Goal: Task Accomplishment & Management: Use online tool/utility

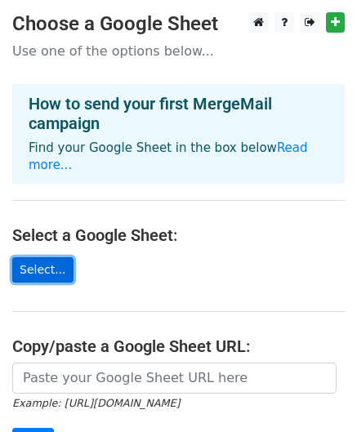
click at [42, 257] on link "Select..." at bounding box center [42, 269] width 61 height 25
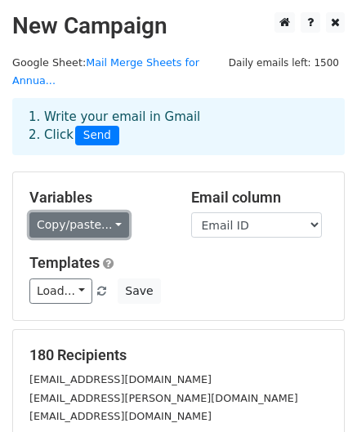
click at [106, 212] on link "Copy/paste..." at bounding box center [79, 224] width 100 height 25
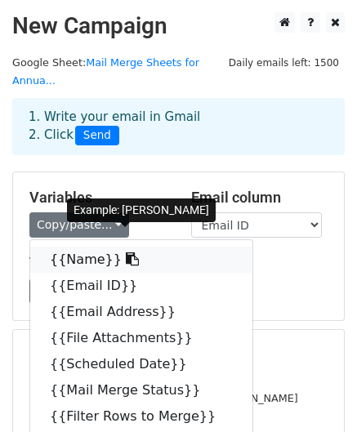
click at [87, 247] on link "{{Name}}" at bounding box center [141, 260] width 222 height 26
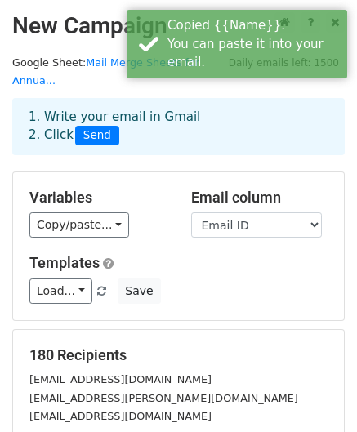
scroll to position [82, 0]
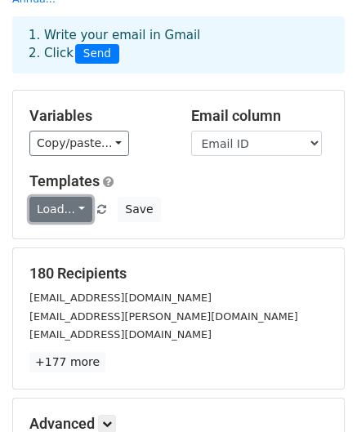
click at [78, 197] on link "Load..." at bounding box center [60, 209] width 63 height 25
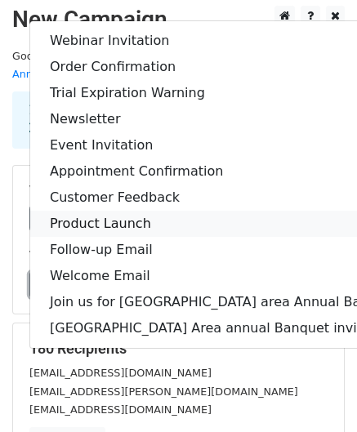
scroll to position [0, 0]
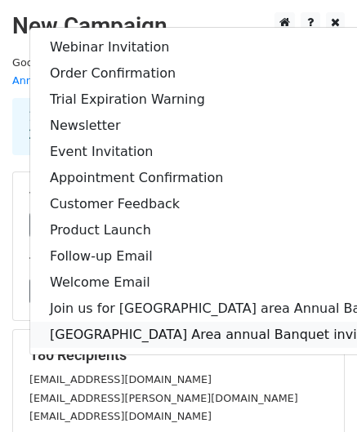
click at [54, 322] on link "[GEOGRAPHIC_DATA] Area annual Banquet invitation 2025" at bounding box center [243, 335] width 426 height 26
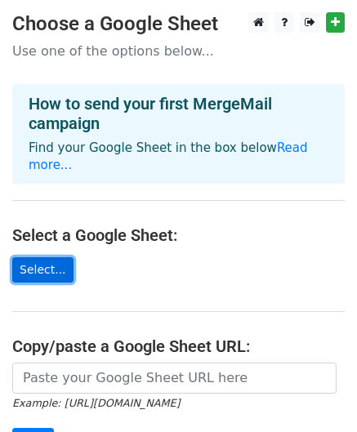
click at [44, 257] on link "Select..." at bounding box center [42, 269] width 61 height 25
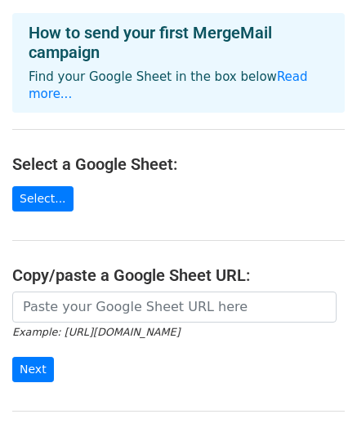
scroll to position [219, 0]
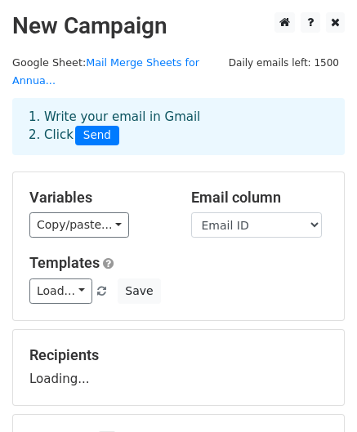
scroll to position [82, 0]
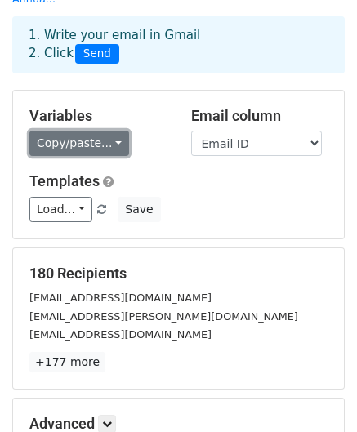
click at [109, 131] on link "Copy/paste..." at bounding box center [79, 143] width 100 height 25
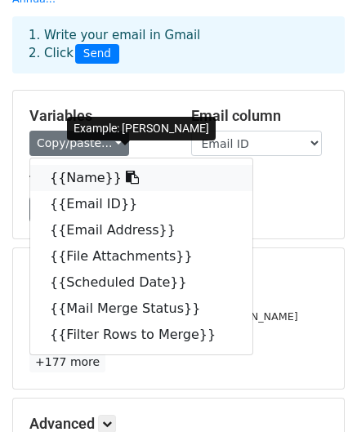
click at [96, 165] on link "{{Name}}" at bounding box center [141, 178] width 222 height 26
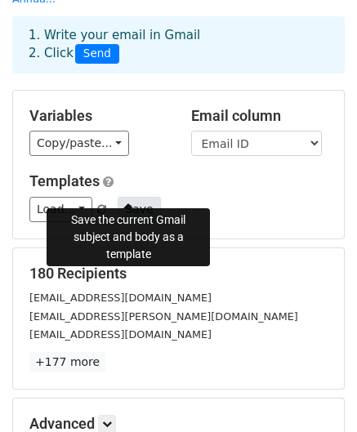
click at [123, 197] on button "Save" at bounding box center [139, 209] width 42 height 25
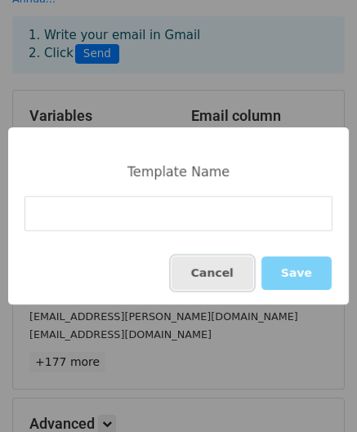
click at [229, 279] on button "Cancel" at bounding box center [213, 272] width 82 height 33
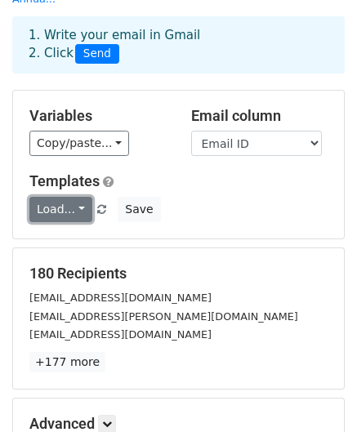
click at [72, 197] on link "Load..." at bounding box center [60, 209] width 63 height 25
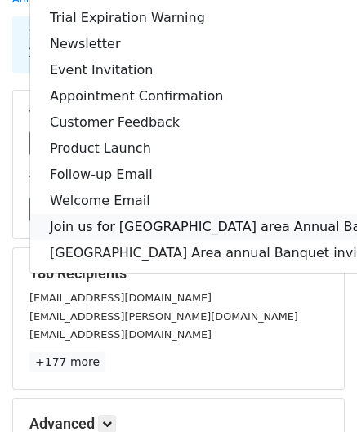
click at [119, 214] on link "Join us for [GEOGRAPHIC_DATA] area Annual Banquet 2025" at bounding box center [243, 227] width 426 height 26
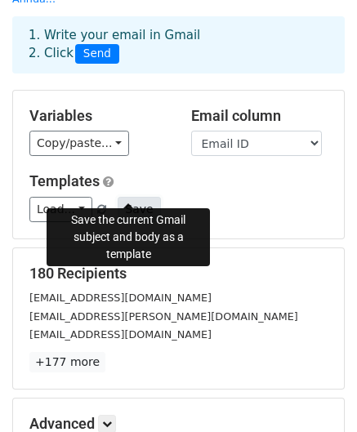
click at [123, 197] on button "Save" at bounding box center [139, 209] width 42 height 25
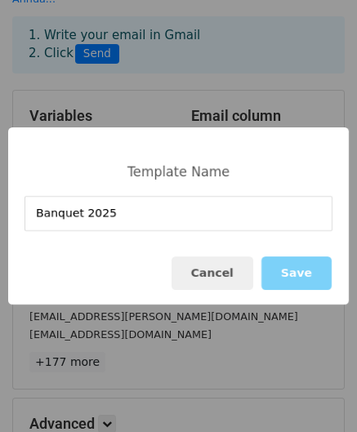
click at [33, 221] on input "Banquet 2025" at bounding box center [179, 213] width 308 height 35
type input "Bay Area Banquet 2025"
click at [305, 276] on button "Save" at bounding box center [296, 272] width 70 height 33
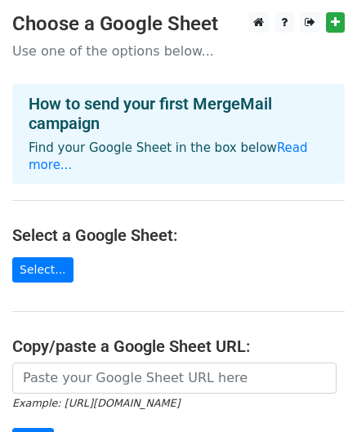
scroll to position [82, 0]
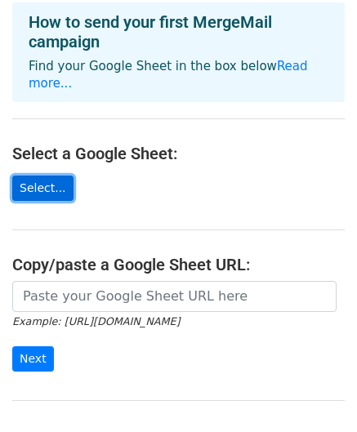
click at [49, 176] on link "Select..." at bounding box center [42, 188] width 61 height 25
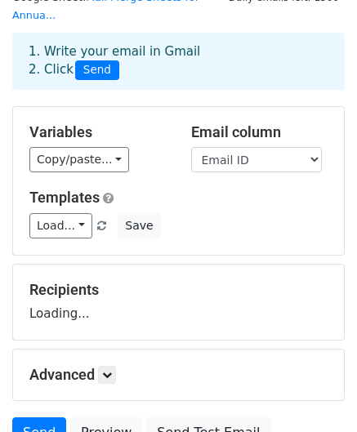
scroll to position [163, 0]
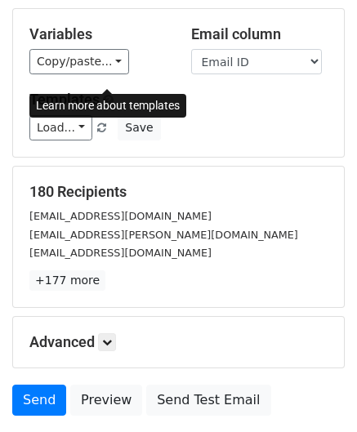
click at [108, 94] on span at bounding box center [108, 100] width 11 height 12
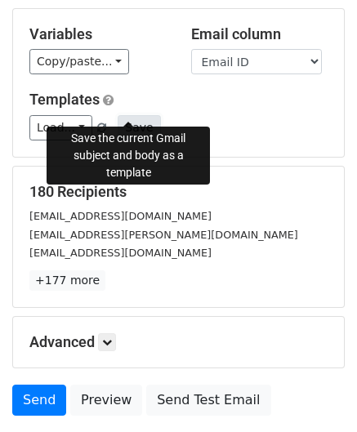
click at [133, 115] on button "Save" at bounding box center [139, 127] width 42 height 25
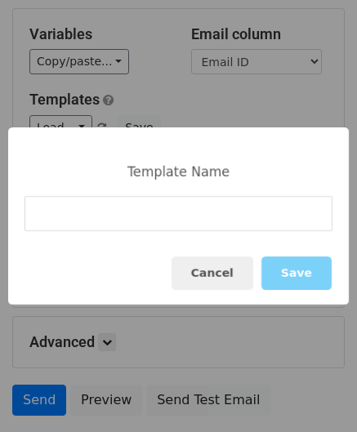
type input "U"
drag, startPoint x: 52, startPoint y: 213, endPoint x: 42, endPoint y: 215, distance: 9.9
click at [42, 215] on input "Ba Banquet 2025" at bounding box center [179, 213] width 308 height 35
type input "BA Banquet 2025"
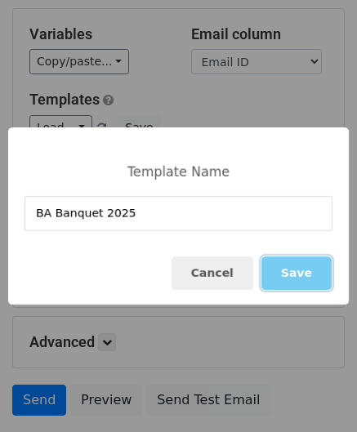
click at [300, 265] on button "Save" at bounding box center [296, 272] width 70 height 33
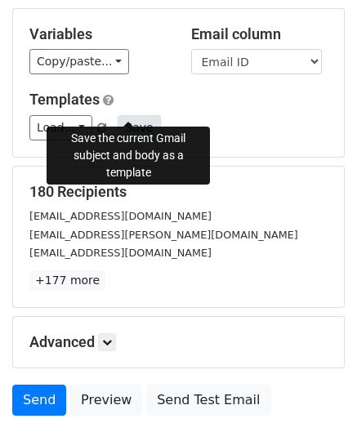
click at [132, 115] on button "Save" at bounding box center [139, 127] width 42 height 25
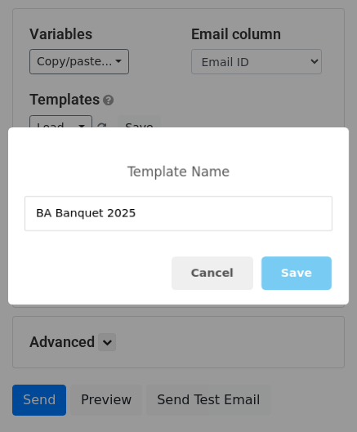
type input "BA Banquet 2025"
click at [297, 274] on button "Save" at bounding box center [296, 272] width 70 height 33
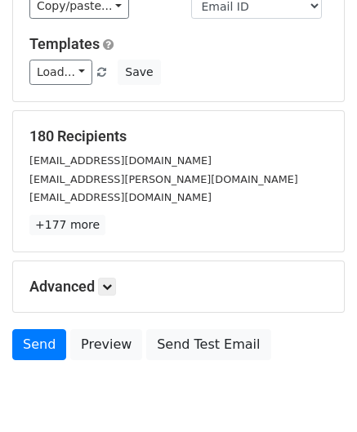
scroll to position [264, 0]
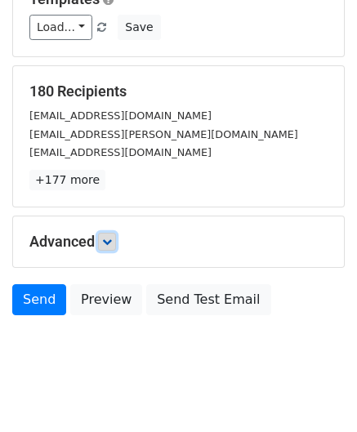
click at [112, 237] on icon at bounding box center [107, 242] width 10 height 10
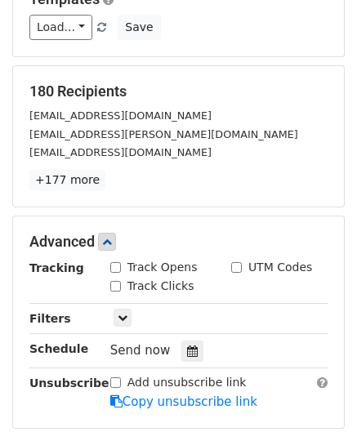
click at [118, 262] on input "Track Opens" at bounding box center [115, 267] width 11 height 11
checkbox input "true"
click at [114, 281] on input "Track Clicks" at bounding box center [115, 286] width 11 height 11
checkbox input "true"
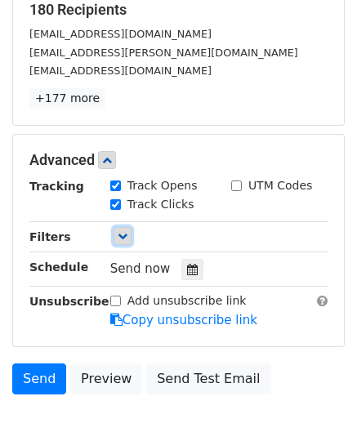
click at [125, 231] on icon at bounding box center [123, 236] width 10 height 10
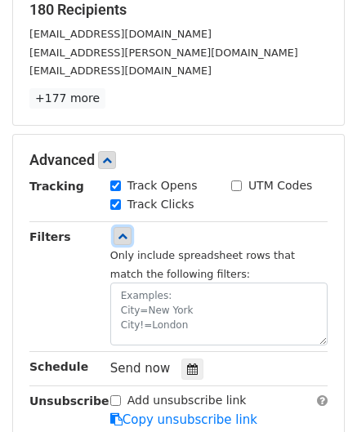
click at [120, 231] on icon at bounding box center [123, 236] width 10 height 10
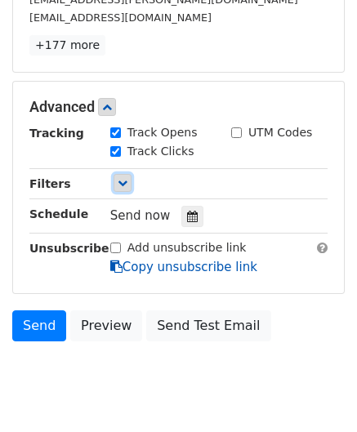
scroll to position [423, 0]
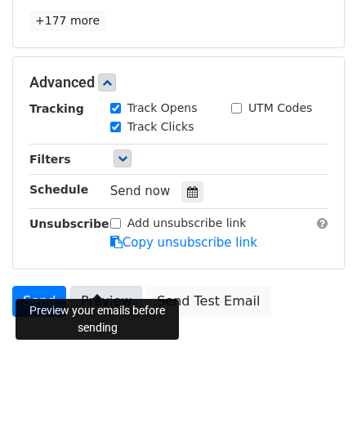
click at [90, 286] on link "Preview" at bounding box center [106, 301] width 72 height 31
click at [95, 286] on link "Preview" at bounding box center [106, 301] width 72 height 31
click at [99, 286] on link "Preview" at bounding box center [106, 301] width 72 height 31
click at [84, 286] on link "Preview" at bounding box center [106, 301] width 72 height 31
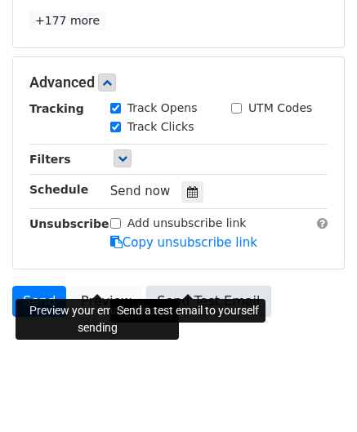
click at [198, 286] on link "Send Test Email" at bounding box center [208, 301] width 124 height 31
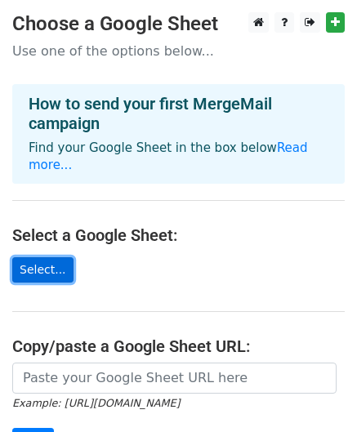
click at [43, 257] on link "Select..." at bounding box center [42, 269] width 61 height 25
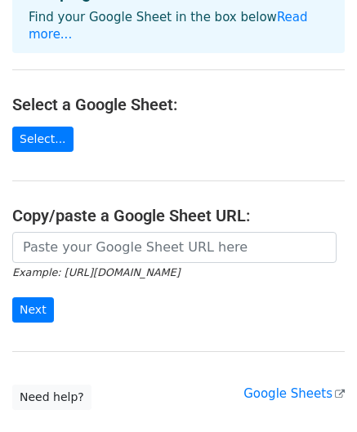
scroll to position [163, 0]
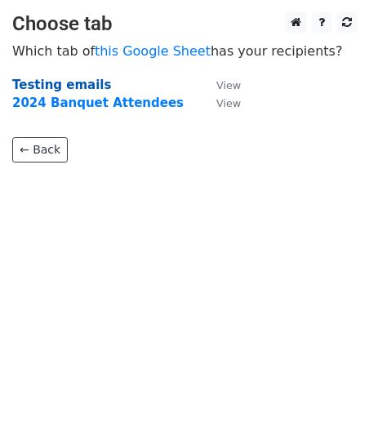
click at [79, 82] on strong "Testing emails" at bounding box center [61, 85] width 99 height 15
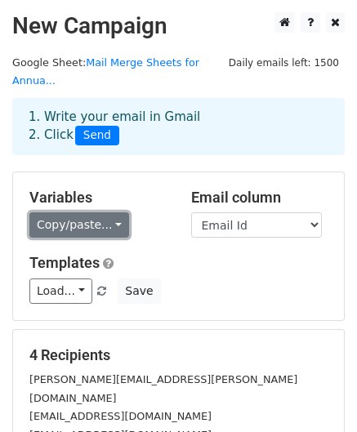
click at [105, 212] on link "Copy/paste..." at bounding box center [79, 224] width 100 height 25
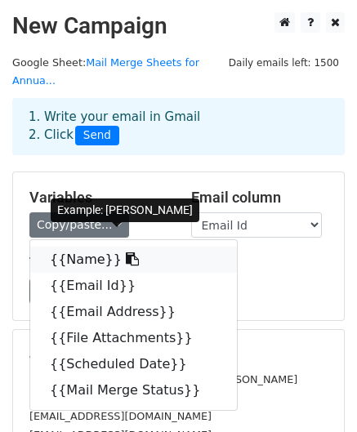
click at [95, 247] on link "{{Name}}" at bounding box center [133, 260] width 207 height 26
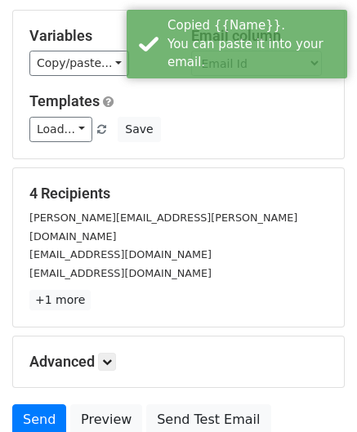
scroll to position [163, 0]
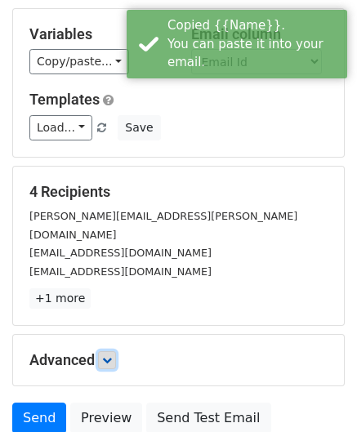
click at [109, 355] on icon at bounding box center [107, 360] width 10 height 10
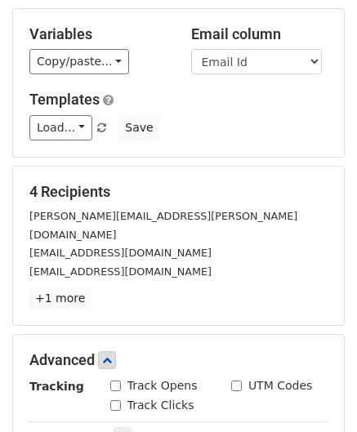
click at [113, 377] on div "Track Opens" at bounding box center [153, 385] width 87 height 17
click at [114, 397] on div "Track Clicks" at bounding box center [152, 405] width 84 height 17
click at [118, 381] on input "Track Opens" at bounding box center [115, 386] width 11 height 11
checkbox input "true"
click at [113, 400] on input "Track Clicks" at bounding box center [115, 405] width 11 height 11
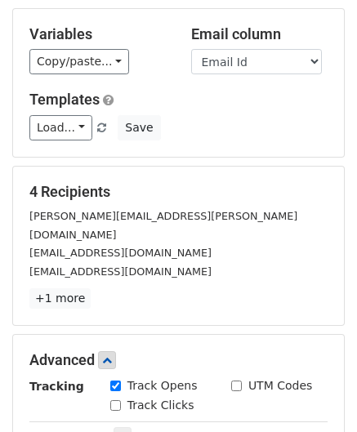
checkbox input "true"
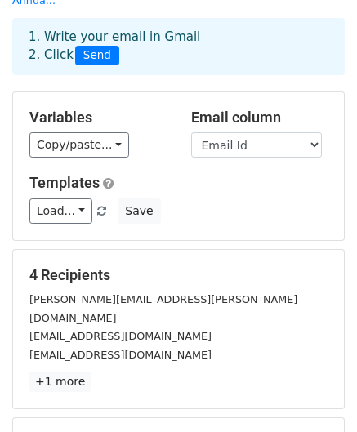
scroll to position [0, 0]
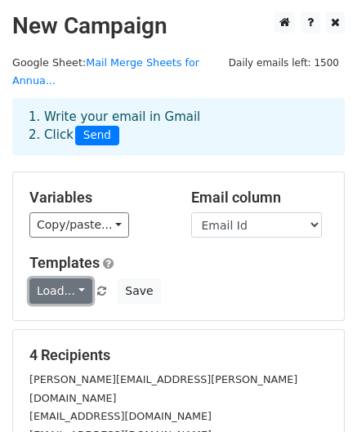
click at [75, 279] on link "Load..." at bounding box center [60, 291] width 63 height 25
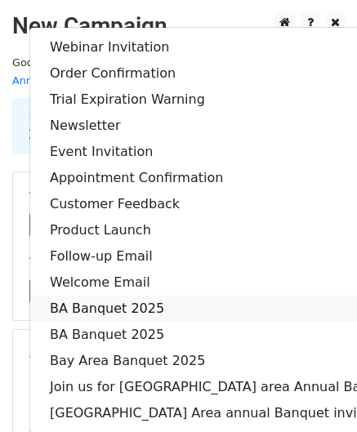
click at [114, 296] on link "BA Banquet 2025" at bounding box center [243, 309] width 426 height 26
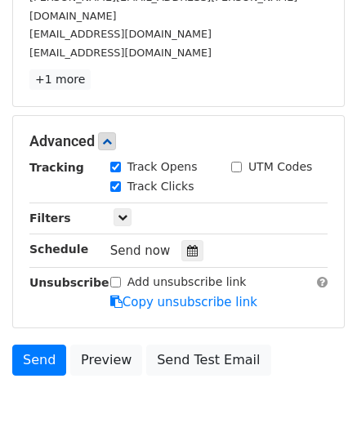
scroll to position [423, 0]
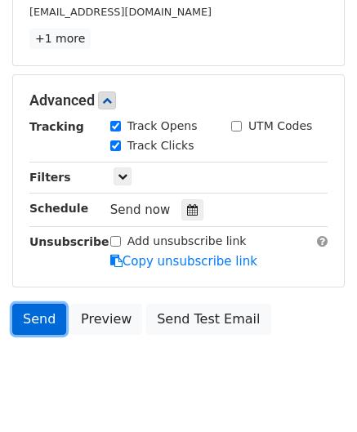
click at [25, 304] on link "Send" at bounding box center [39, 319] width 54 height 31
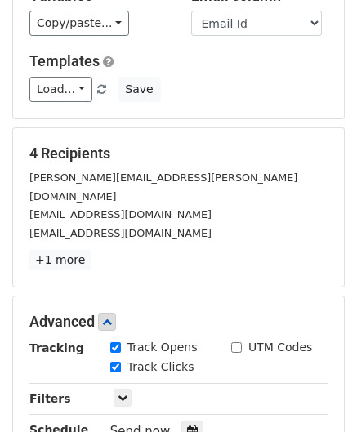
scroll to position [178, 0]
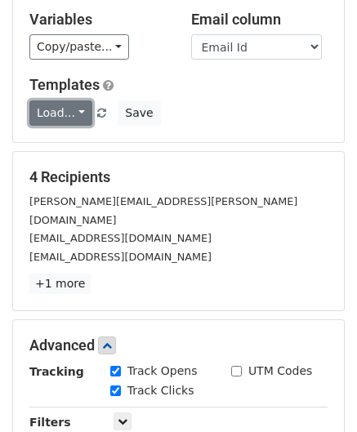
click at [74, 100] on link "Load..." at bounding box center [60, 112] width 63 height 25
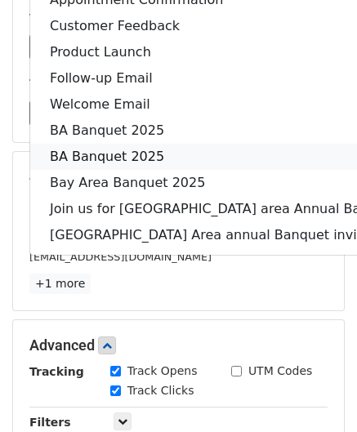
click at [96, 144] on link "BA Banquet 2025" at bounding box center [243, 157] width 426 height 26
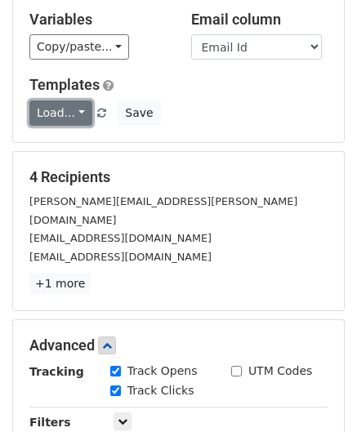
click at [78, 100] on link "Load..." at bounding box center [60, 112] width 63 height 25
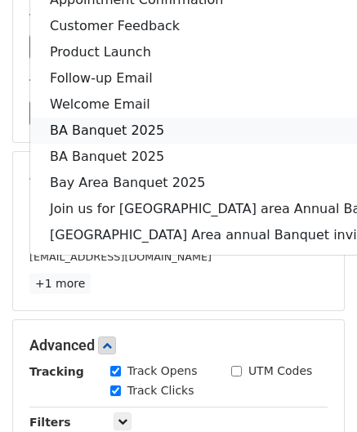
click at [98, 118] on link "BA Banquet 2025" at bounding box center [243, 131] width 426 height 26
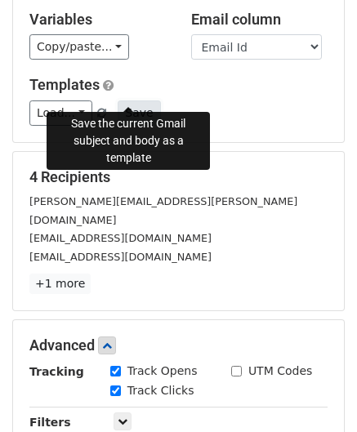
click at [136, 100] on button "Save" at bounding box center [139, 112] width 42 height 25
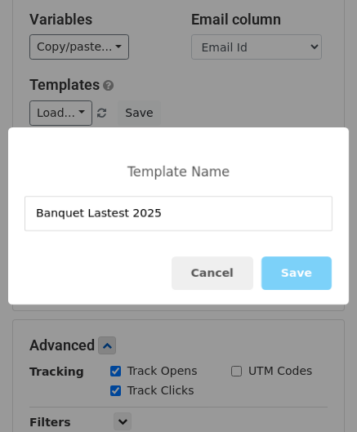
click at [95, 218] on input "Banquet Lastest 2025" at bounding box center [179, 213] width 308 height 35
click at [150, 216] on input "Banquet Latest 2025" at bounding box center [179, 213] width 308 height 35
type input "Banquet Latest 2025"
click at [292, 275] on button "Save" at bounding box center [296, 272] width 70 height 33
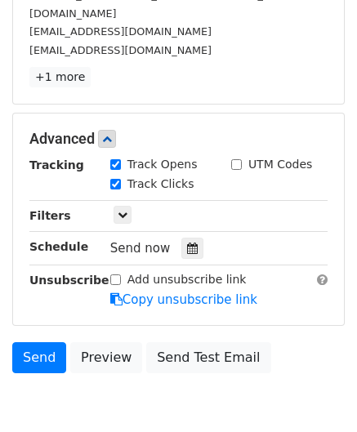
scroll to position [423, 0]
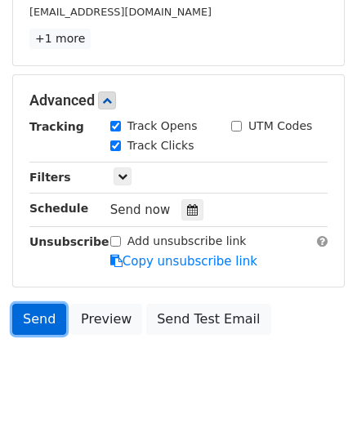
click at [38, 304] on link "Send" at bounding box center [39, 319] width 54 height 31
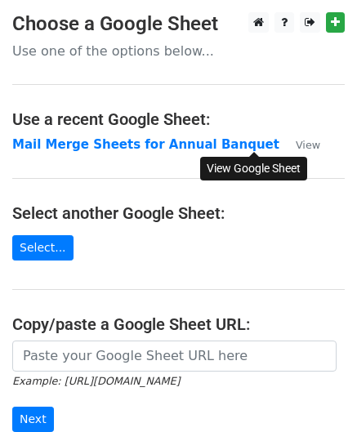
click at [296, 143] on small "View" at bounding box center [308, 145] width 25 height 12
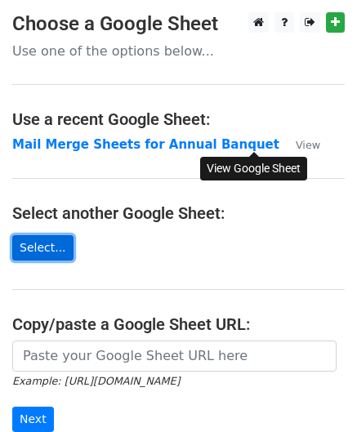
click at [26, 258] on link "Select..." at bounding box center [42, 247] width 61 height 25
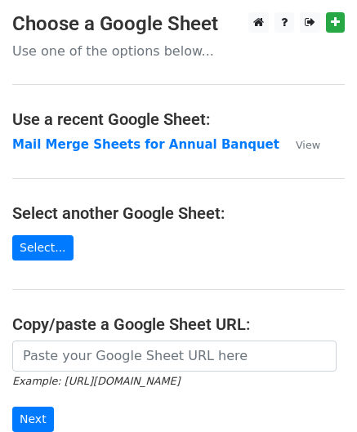
scroll to position [82, 0]
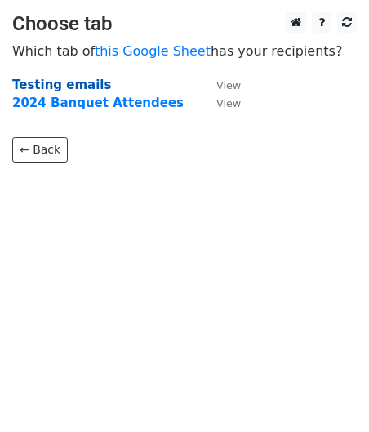
click at [56, 82] on strong "Testing emails" at bounding box center [61, 85] width 99 height 15
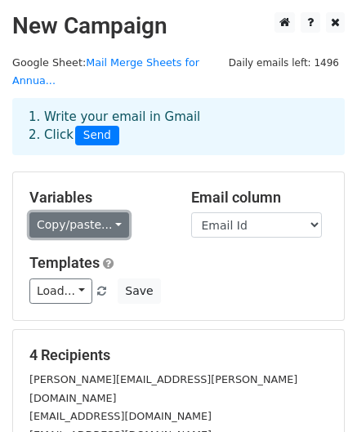
click at [105, 212] on link "Copy/paste..." at bounding box center [79, 224] width 100 height 25
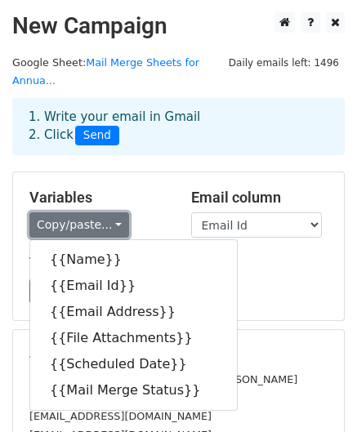
click at [112, 212] on link "Copy/paste..." at bounding box center [79, 224] width 100 height 25
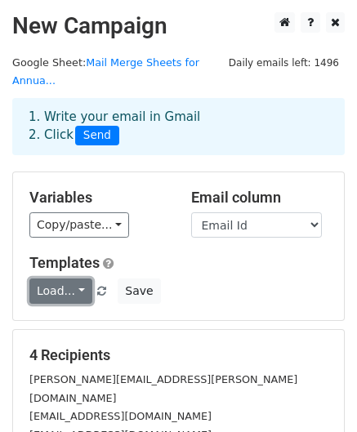
click at [80, 279] on link "Load..." at bounding box center [60, 291] width 63 height 25
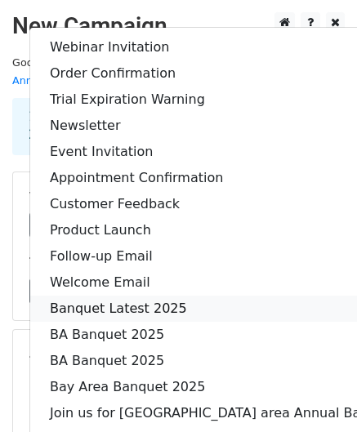
click at [126, 296] on link "Banquet Latest 2025" at bounding box center [243, 309] width 426 height 26
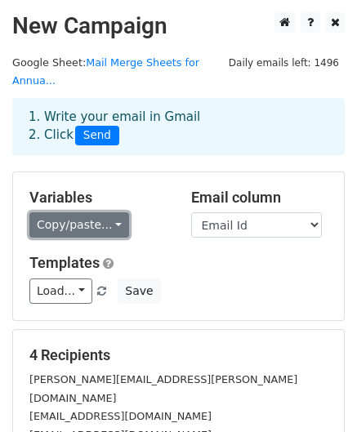
click at [109, 212] on link "Copy/paste..." at bounding box center [79, 224] width 100 height 25
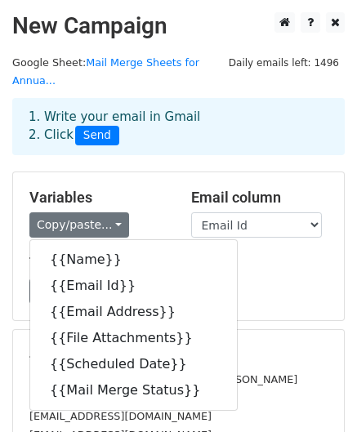
click at [271, 254] on div "Templates Load... Webinar Invitation Order Confirmation Trial Expiration Warnin…" at bounding box center [178, 279] width 323 height 50
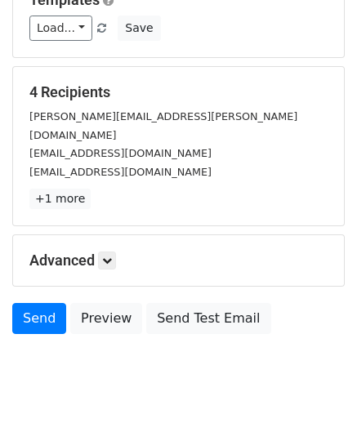
scroll to position [264, 0]
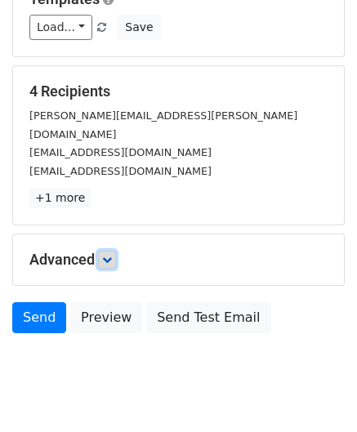
click at [113, 251] on link at bounding box center [107, 260] width 18 height 18
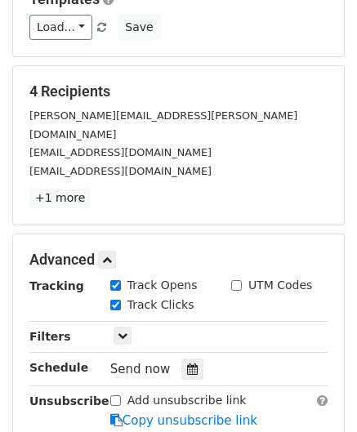
scroll to position [182, 0]
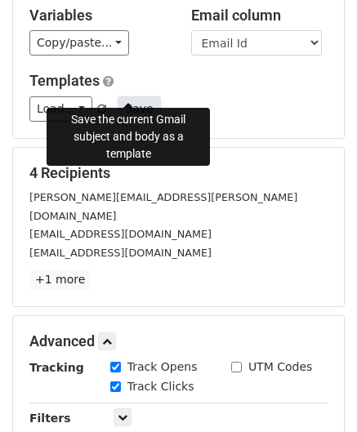
click at [124, 96] on button "Save" at bounding box center [139, 108] width 42 height 25
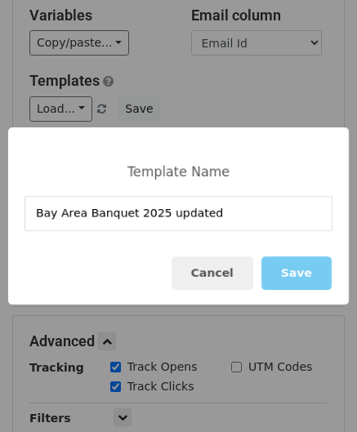
type input "Bay Area Banquet 2025 updated"
click at [313, 279] on button "Save" at bounding box center [296, 272] width 70 height 33
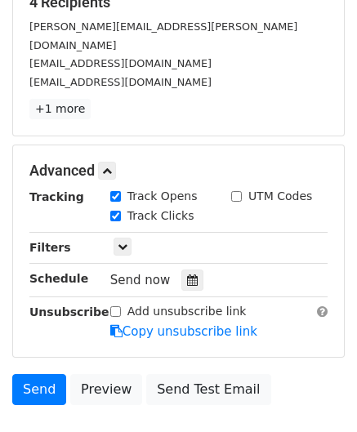
scroll to position [423, 0]
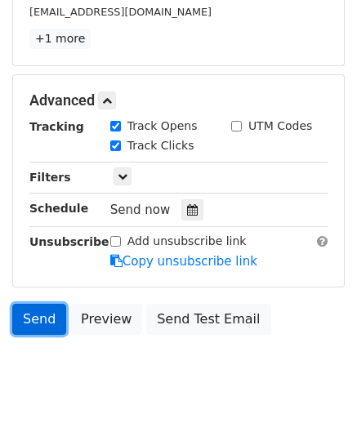
click at [42, 304] on link "Send" at bounding box center [39, 319] width 54 height 31
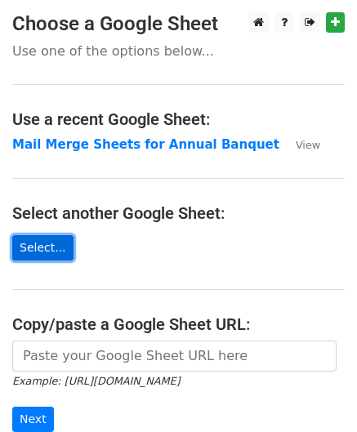
click at [33, 247] on link "Select..." at bounding box center [42, 247] width 61 height 25
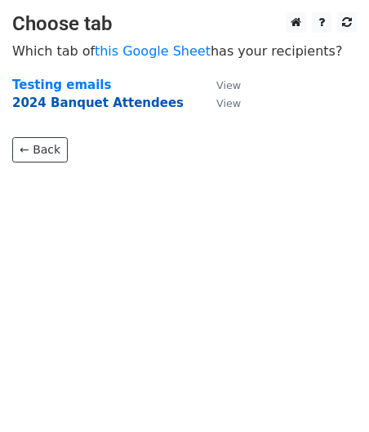
click at [91, 105] on strong "2024 Banquet Attendees" at bounding box center [98, 103] width 172 height 15
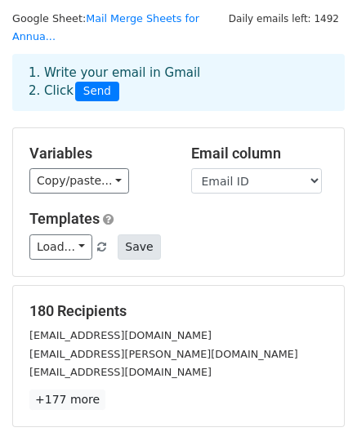
scroll to position [82, 0]
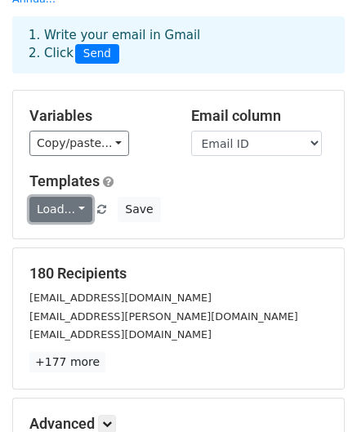
click at [75, 197] on link "Load..." at bounding box center [60, 209] width 63 height 25
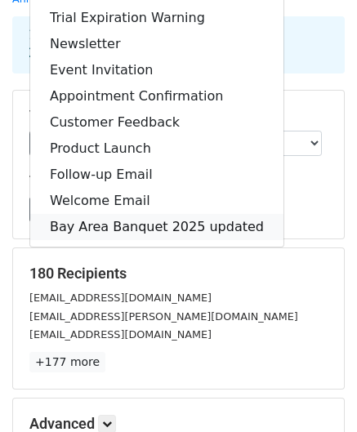
click at [98, 214] on link "Bay Area Banquet 2025 updated" at bounding box center [156, 227] width 253 height 26
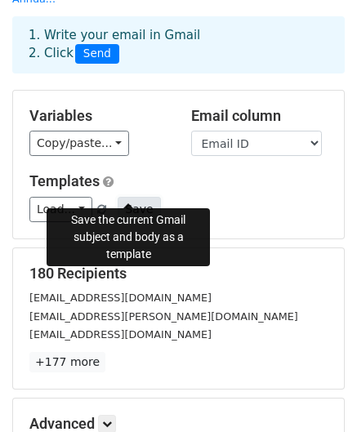
click at [135, 197] on button "Save" at bounding box center [139, 209] width 42 height 25
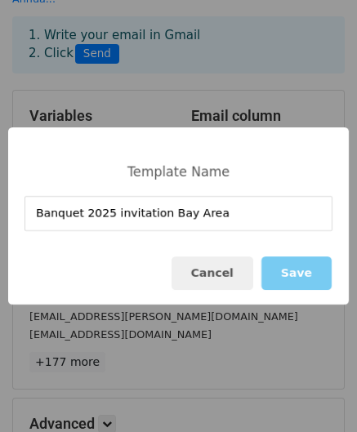
type input "Banquet 2025 invitation Bay Area"
click at [313, 286] on button "Save" at bounding box center [296, 272] width 70 height 33
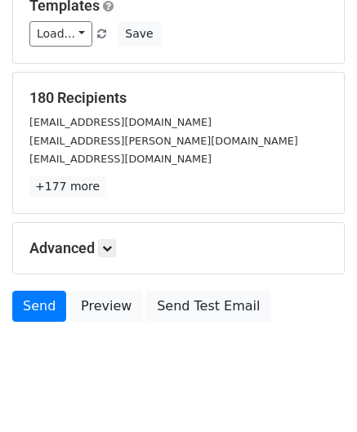
scroll to position [264, 0]
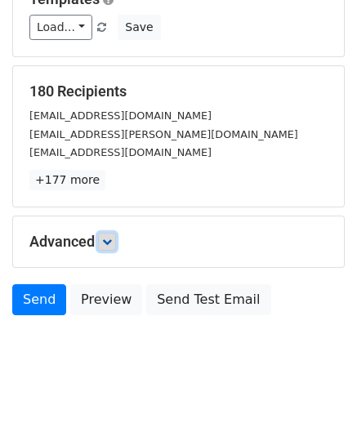
click at [113, 233] on link at bounding box center [107, 242] width 18 height 18
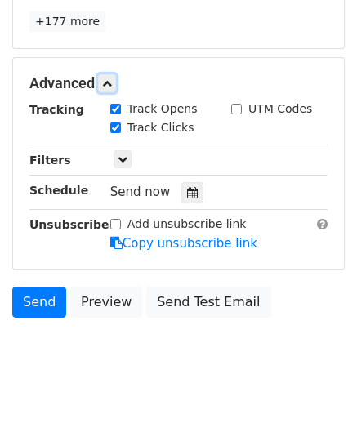
scroll to position [423, 0]
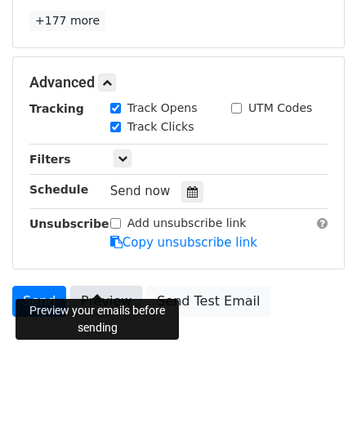
click at [102, 286] on link "Preview" at bounding box center [106, 301] width 72 height 31
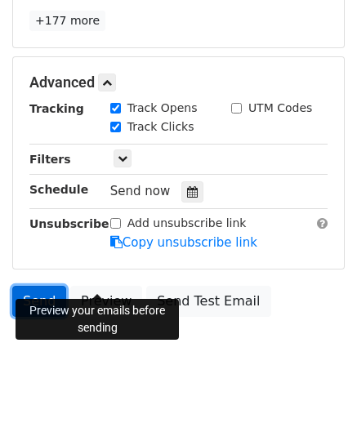
click at [26, 286] on link "Send" at bounding box center [39, 301] width 54 height 31
